Goal: Use online tool/utility: Utilize a website feature to perform a specific function

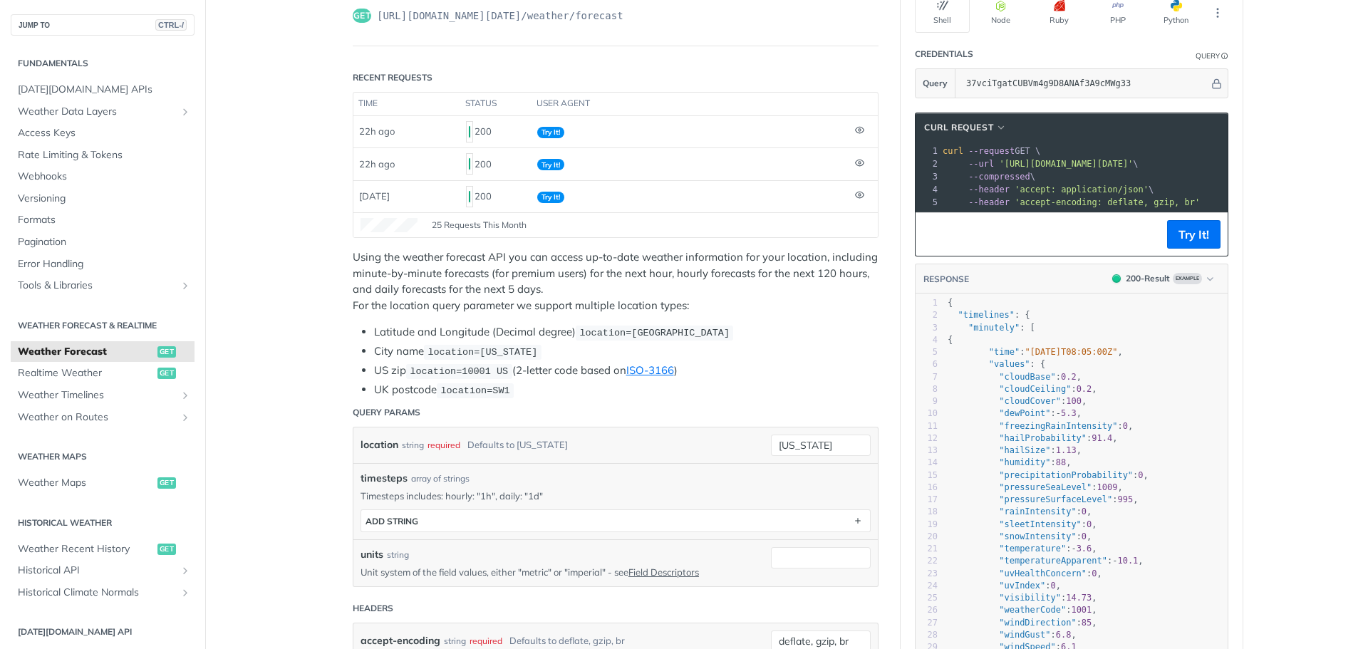
scroll to position [214, 0]
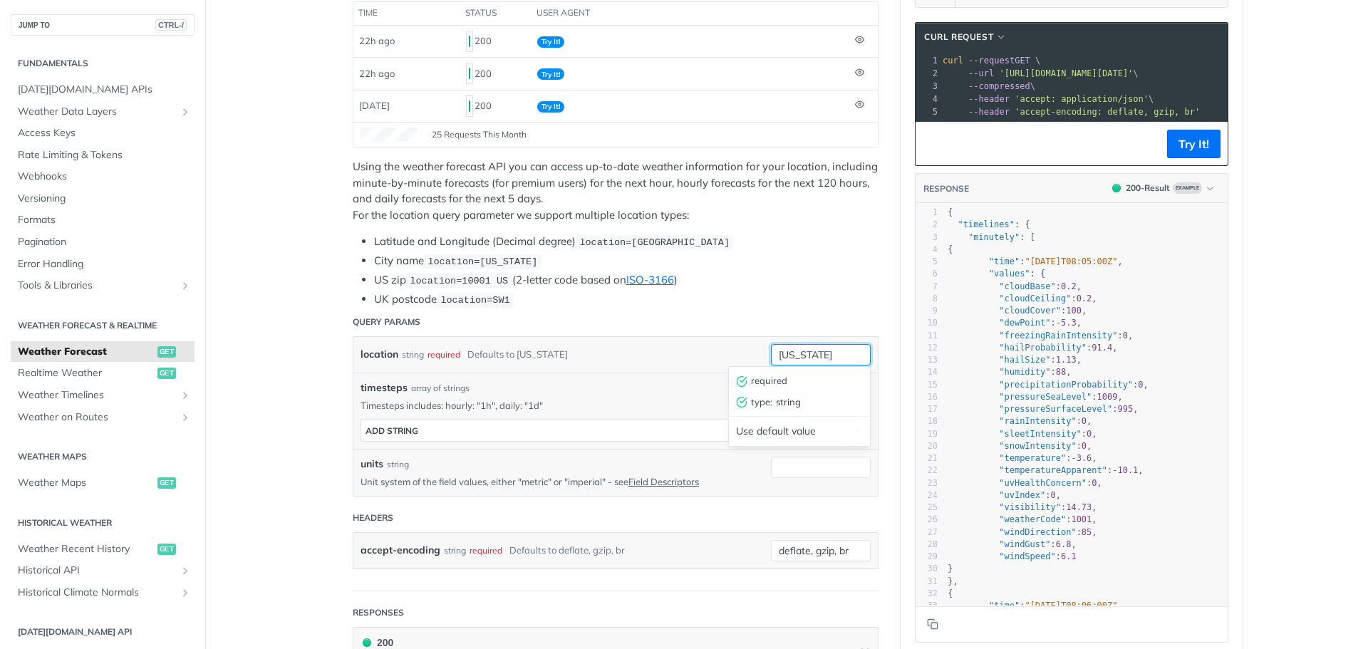
drag, startPoint x: 770, startPoint y: 351, endPoint x: 857, endPoint y: 348, distance: 86.3
click at [857, 348] on input "[US_STATE]" at bounding box center [821, 354] width 100 height 21
paste input "14°10'12.0 N 121°15'25.2 E"
type input "14°10'12.0 N 121°15'25.2 E"
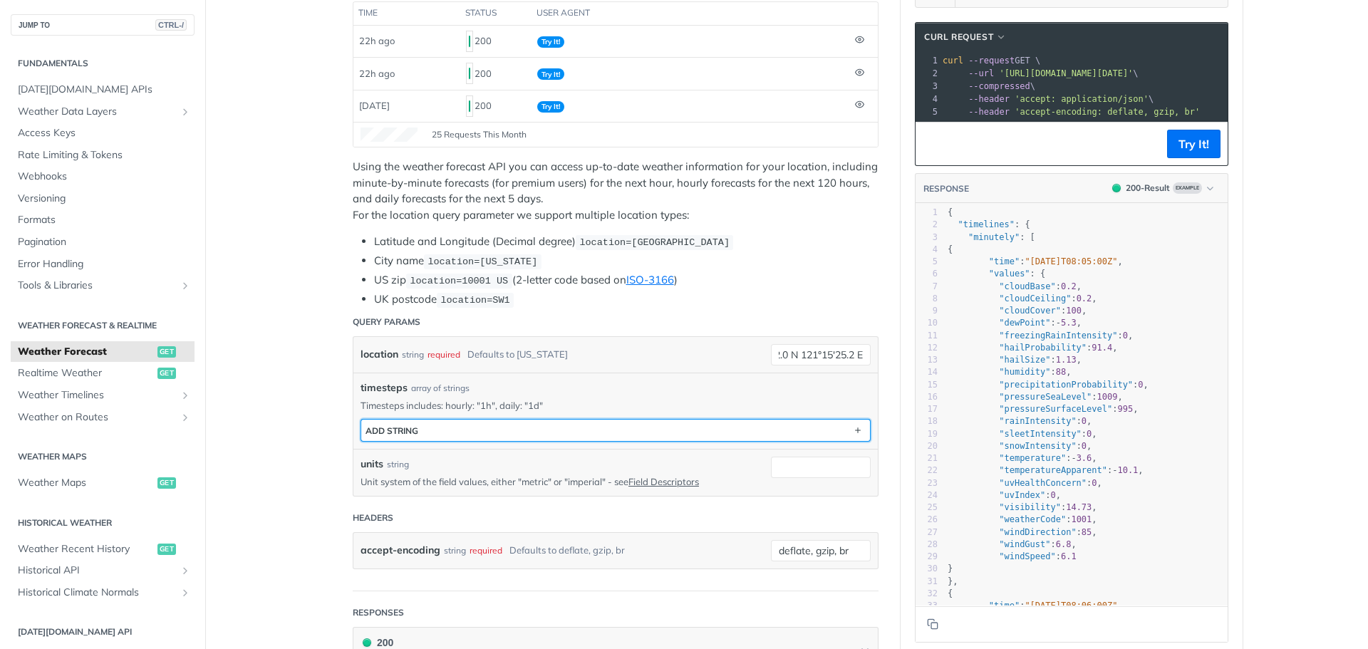
click at [446, 428] on button "ADD string" at bounding box center [615, 430] width 509 height 21
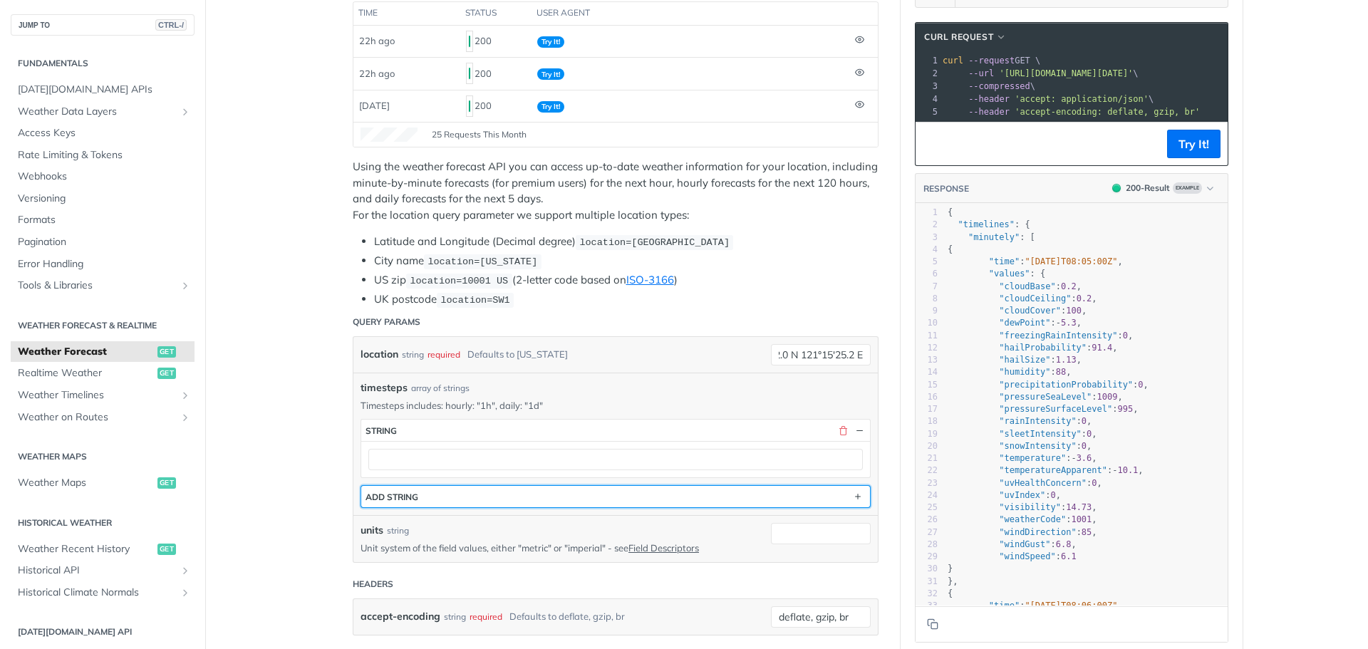
scroll to position [0, 0]
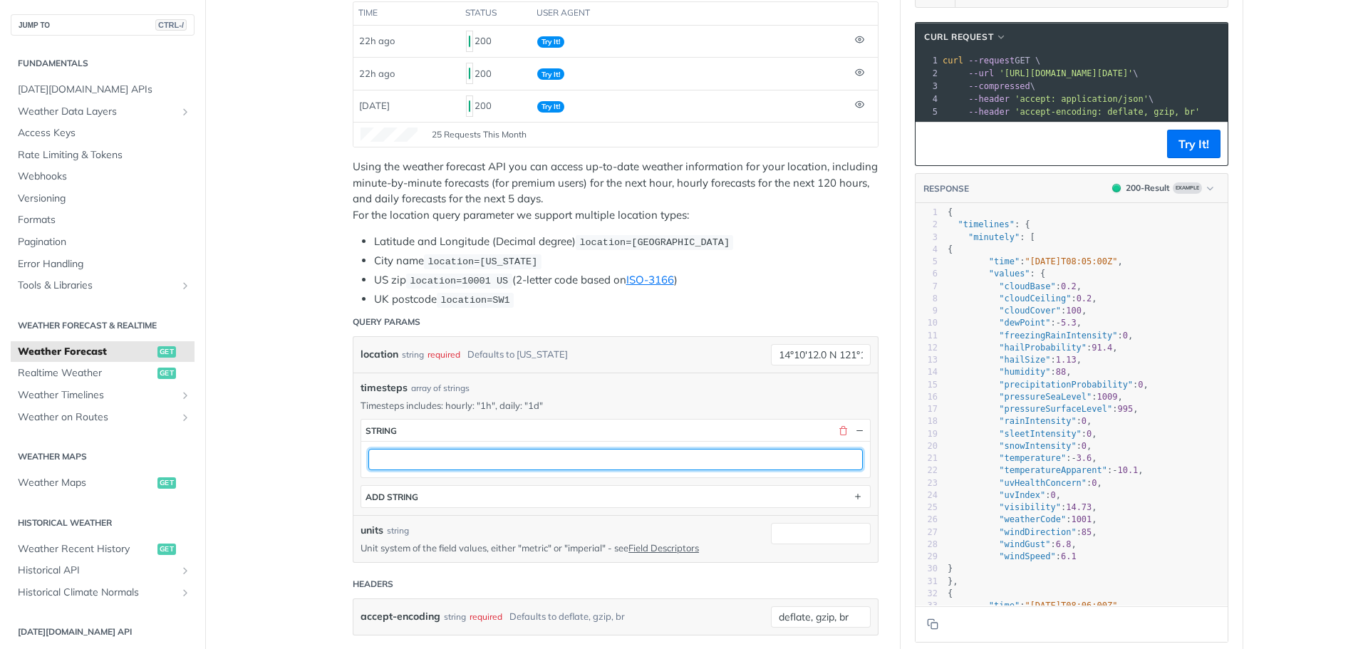
click at [452, 459] on input "text" at bounding box center [615, 459] width 495 height 21
type input "1d"
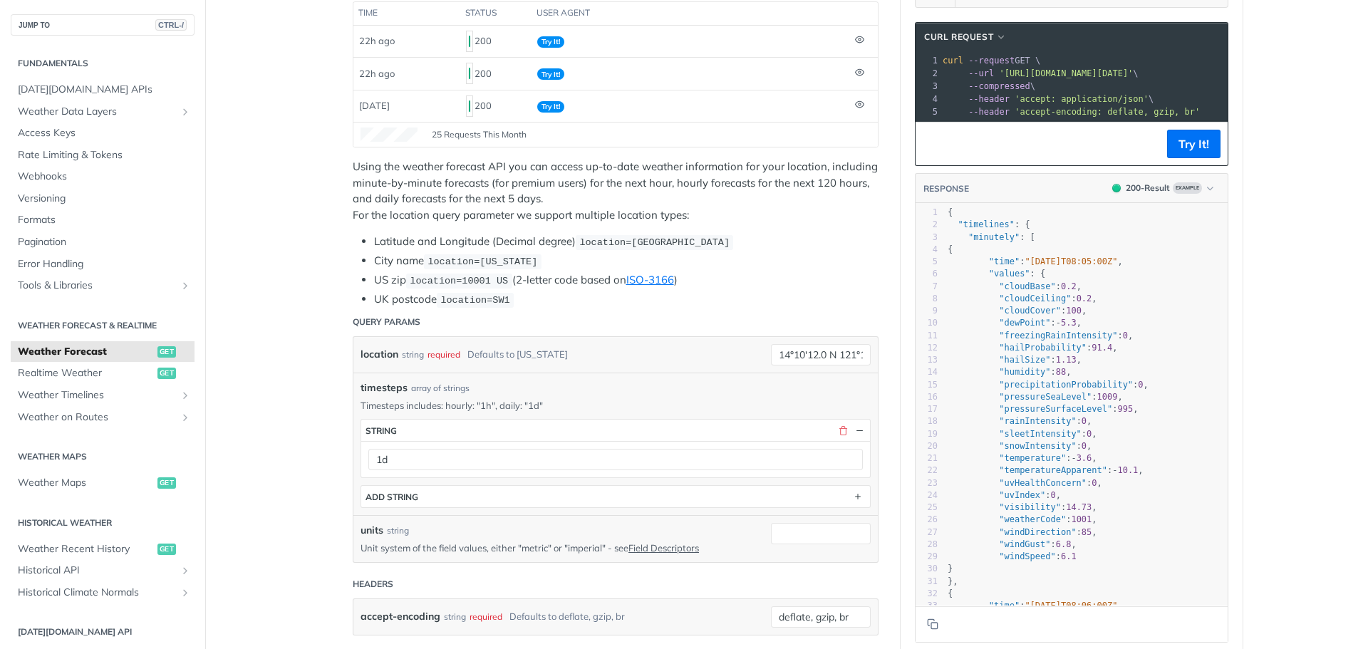
click at [1191, 156] on button "Try It!" at bounding box center [1193, 144] width 53 height 29
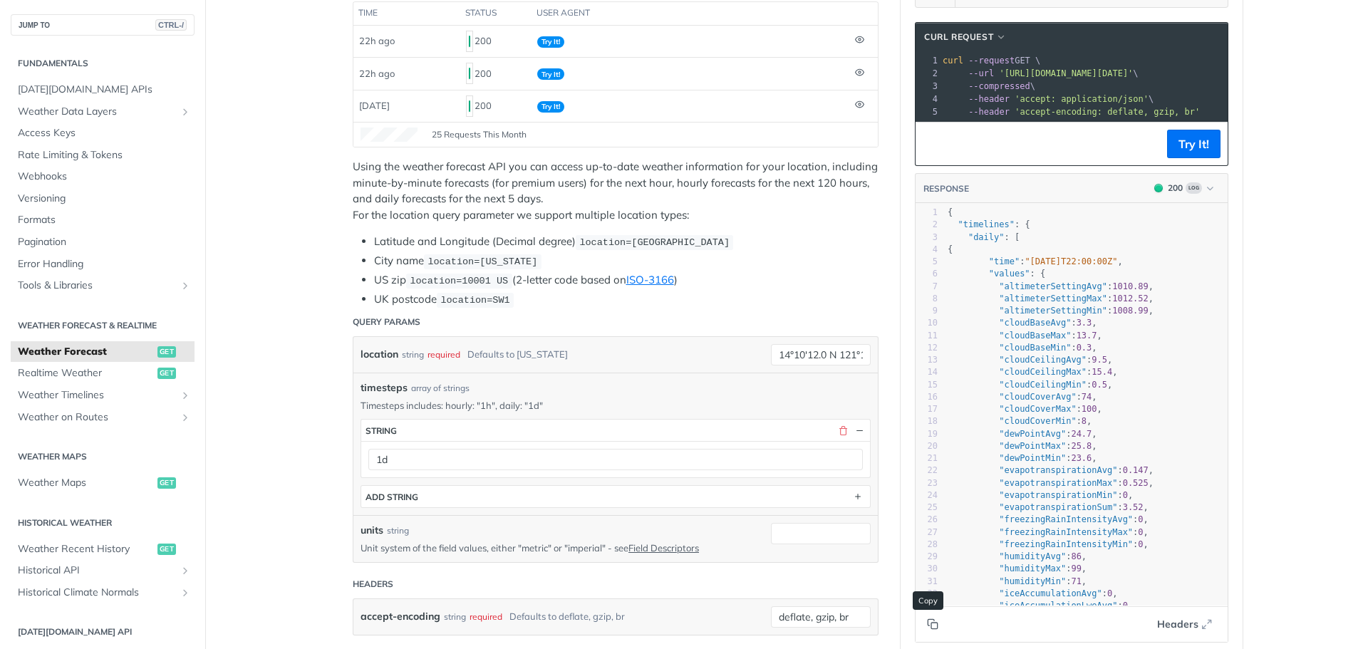
click at [929, 620] on icon "Copy to clipboard" at bounding box center [931, 622] width 6 height 6
